Goal: Information Seeking & Learning: Learn about a topic

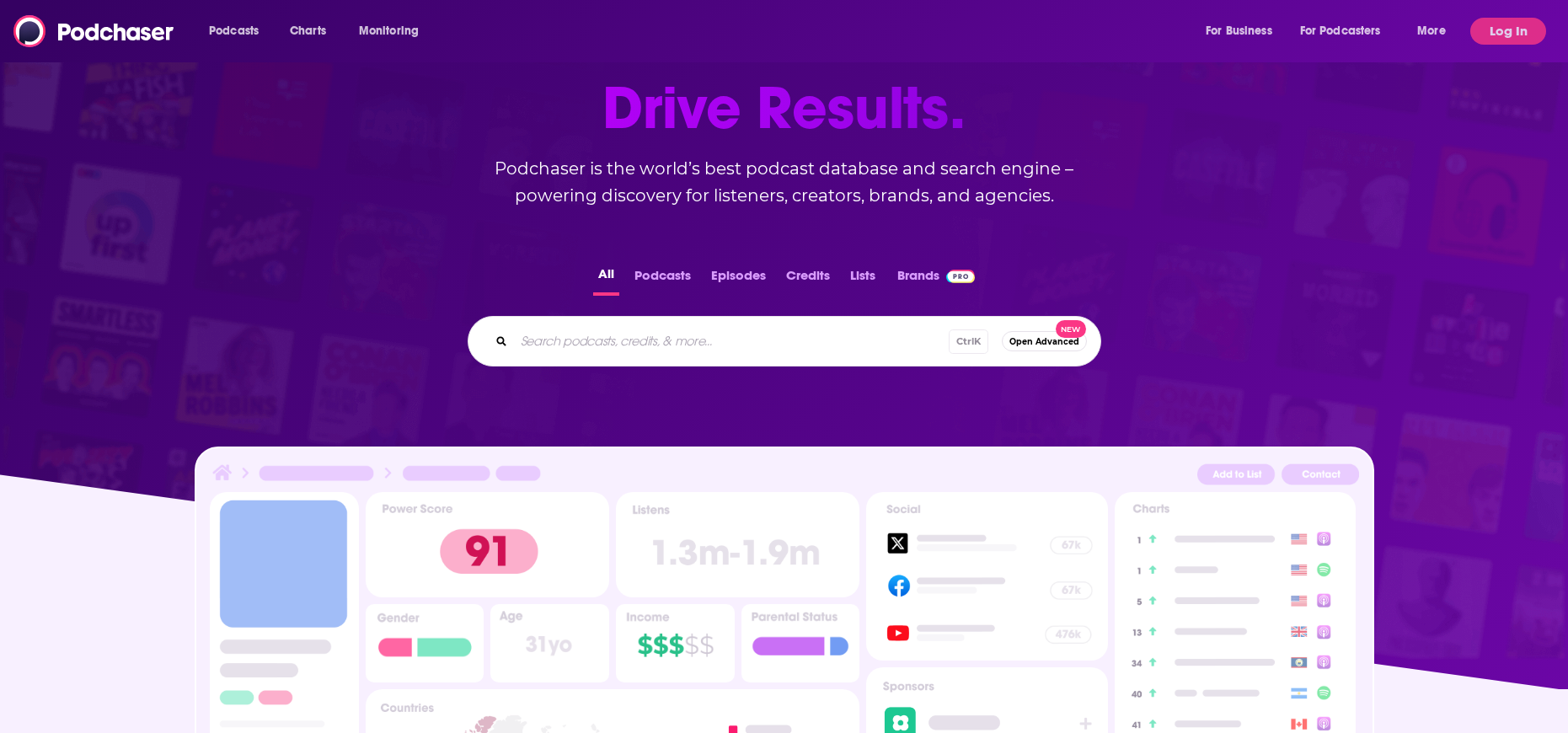
scroll to position [169, 0]
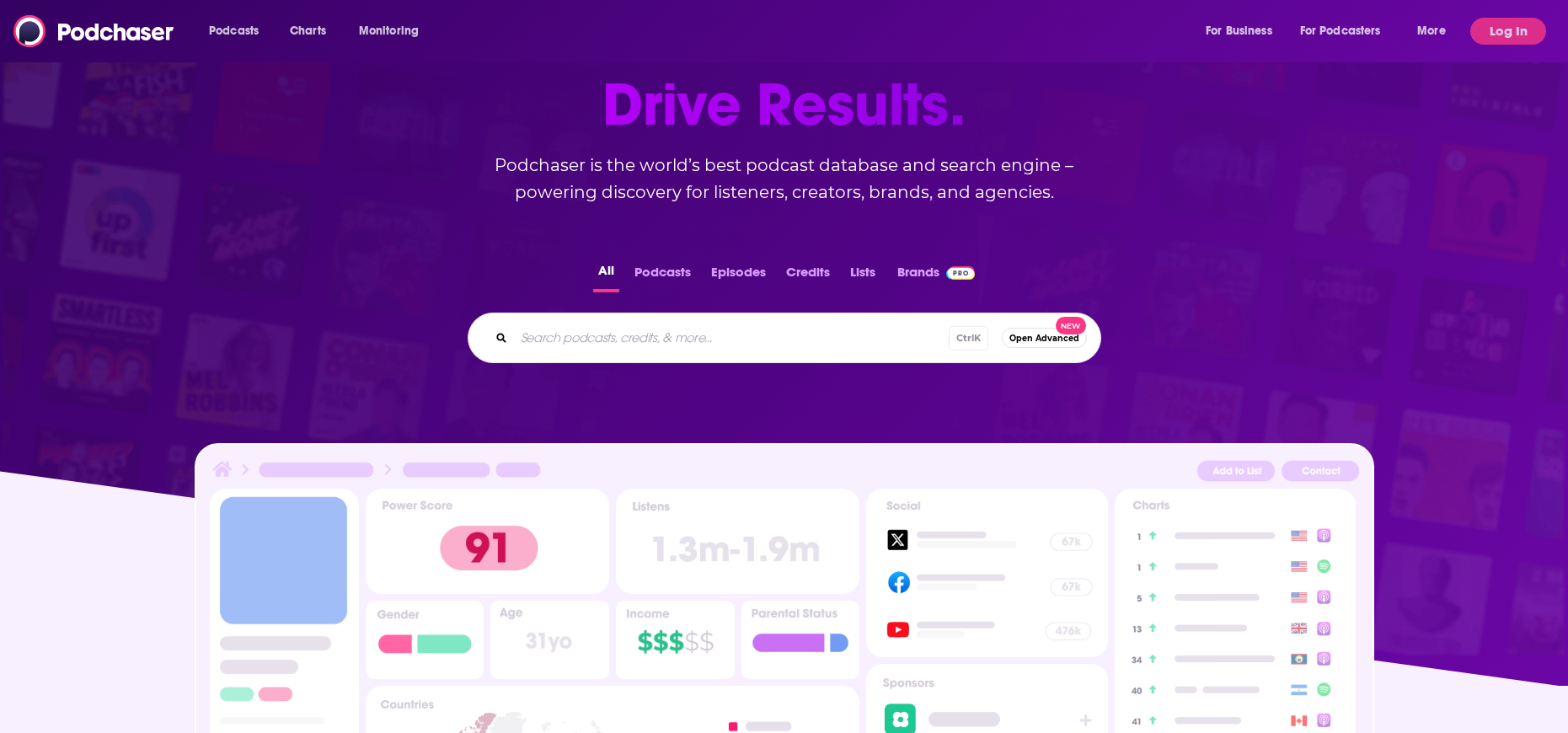
click at [673, 274] on button "Podcasts" at bounding box center [662, 276] width 67 height 33
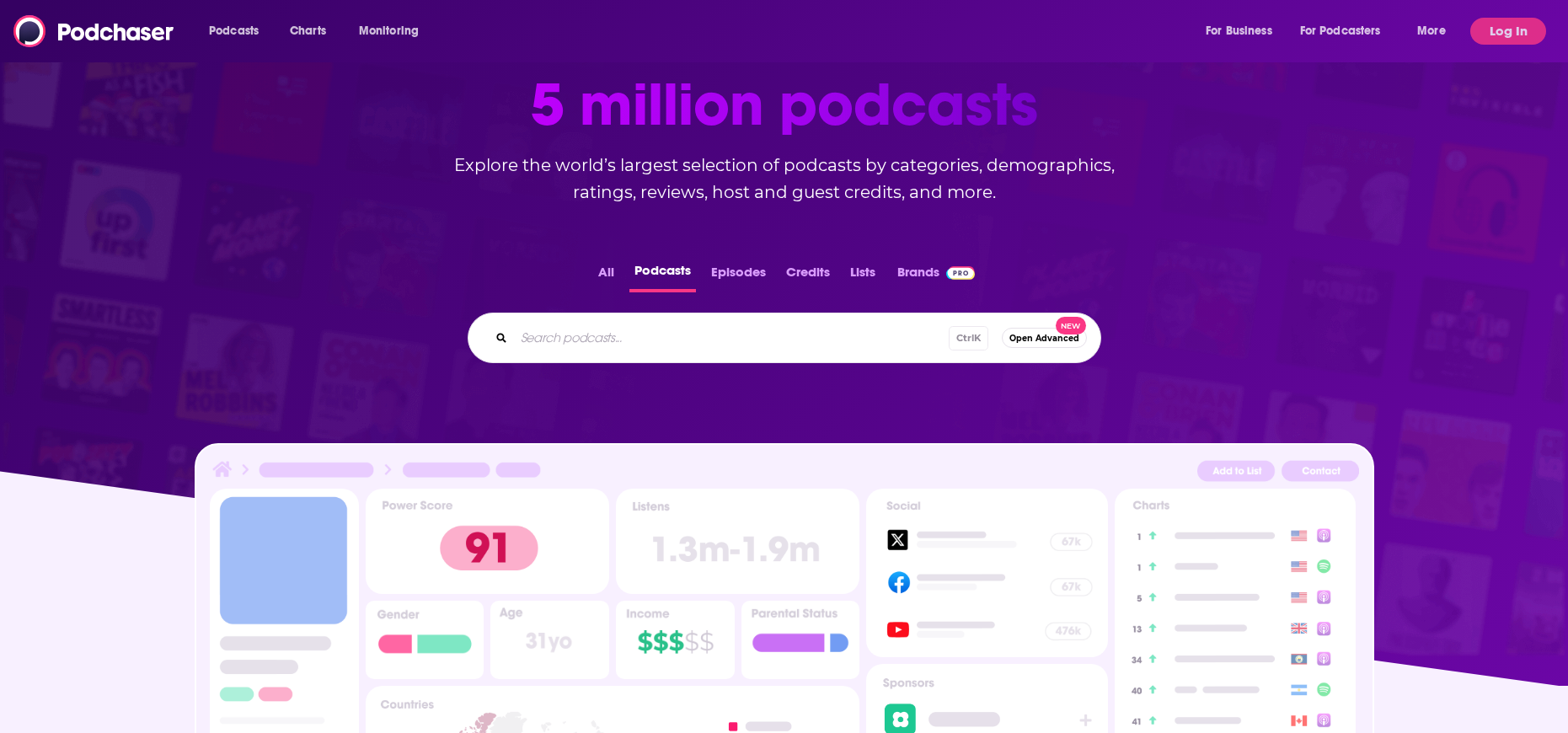
click at [578, 365] on div "All Podcasts Episodes Credits Lists Brands Ctrl K Open Advanced New" at bounding box center [784, 311] width 1514 height 158
click at [580, 336] on input "Search podcasts..." at bounding box center [758, 338] width 488 height 27
type input "health"
